Goal: Task Accomplishment & Management: Use online tool/utility

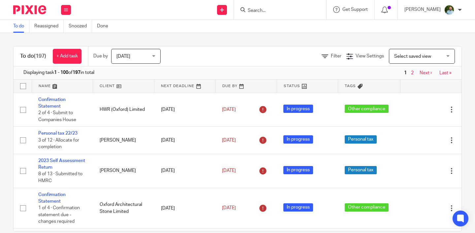
click at [285, 9] on input "Search" at bounding box center [276, 11] width 59 height 6
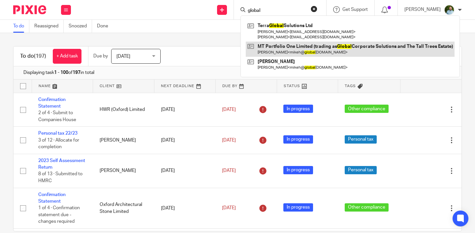
type input "global"
click at [281, 47] on link at bounding box center [350, 49] width 209 height 15
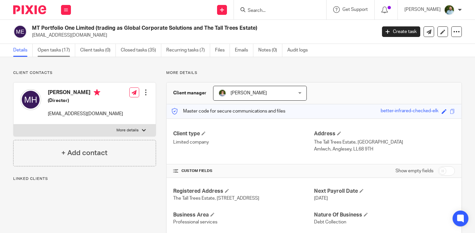
click at [59, 50] on link "Open tasks (17)" at bounding box center [57, 50] width 38 height 13
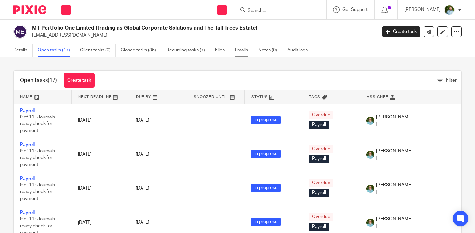
click at [242, 50] on link "Emails" at bounding box center [244, 50] width 18 height 13
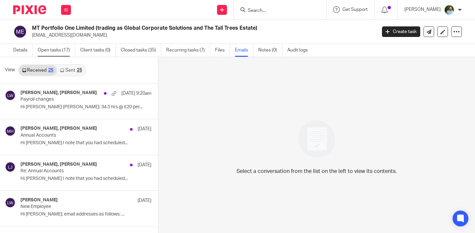
click at [59, 49] on link "Open tasks (17)" at bounding box center [57, 50] width 38 height 13
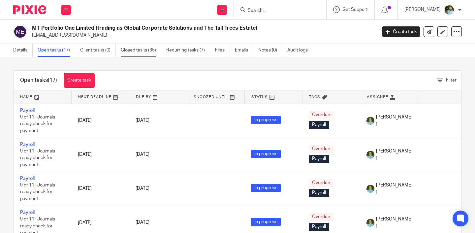
click at [127, 54] on link "Closed tasks (35)" at bounding box center [141, 50] width 41 height 13
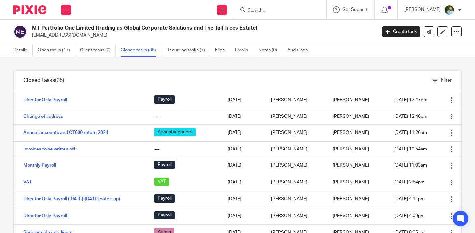
scroll to position [181, 0]
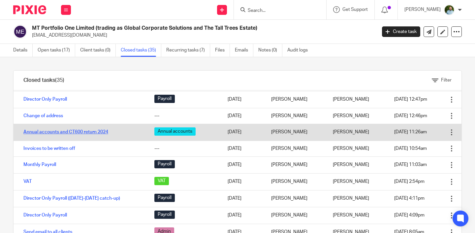
click at [49, 133] on link "Annual accounts and CT600 return 2024" at bounding box center [65, 132] width 85 height 5
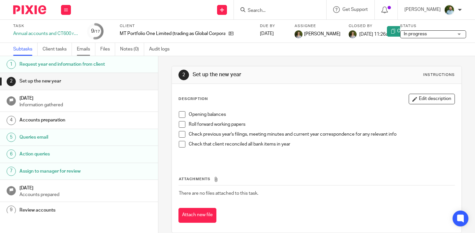
click at [79, 49] on link "Emails" at bounding box center [86, 49] width 18 height 13
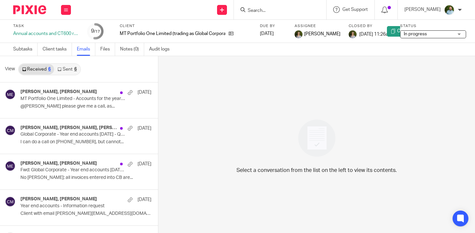
scroll to position [64, 0]
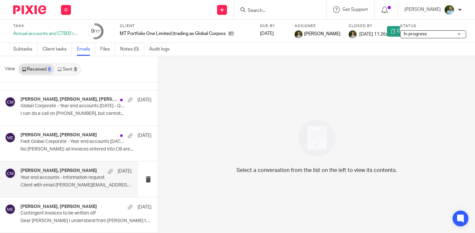
click at [57, 180] on div "[PERSON_NAME], [PERSON_NAME] [DATE] Year end accounts - Information request Cli…" at bounding box center [75, 179] width 111 height 22
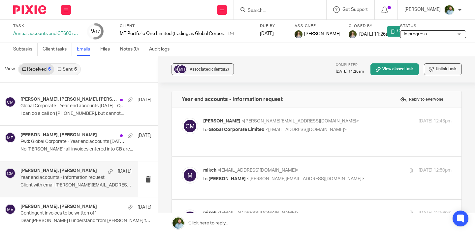
scroll to position [20, 0]
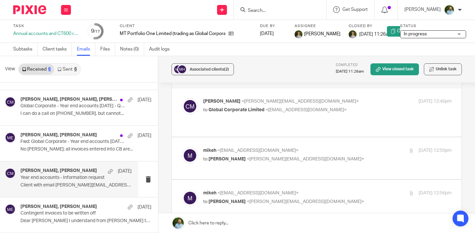
click at [211, 110] on span "Global Corporate Limited" at bounding box center [236, 110] width 56 height 5
checkbox input "true"
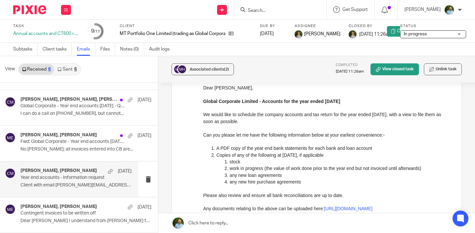
scroll to position [52, 0]
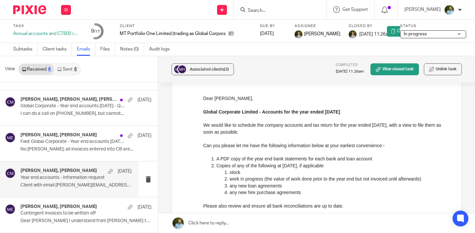
drag, startPoint x: 406, startPoint y: 192, endPoint x: 244, endPoint y: 150, distance: 166.8
